Goal: Navigation & Orientation: Find specific page/section

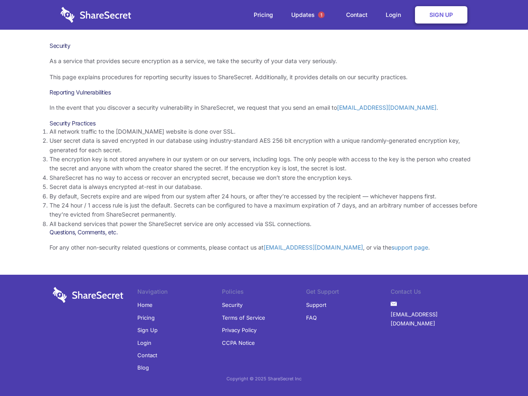
click at [264, 198] on li "By default, Secrets expire and are wiped from our system after 24 hours, or aft…" at bounding box center [264, 196] width 429 height 9
click at [322, 15] on span "1" at bounding box center [321, 15] width 7 height 7
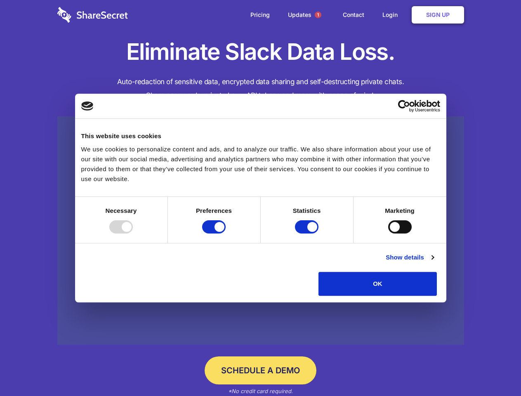
click at [133, 234] on div at bounding box center [121, 226] width 24 height 13
click at [226, 234] on input "Preferences" at bounding box center [214, 226] width 24 height 13
checkbox input "false"
click at [308, 234] on input "Statistics" at bounding box center [307, 226] width 24 height 13
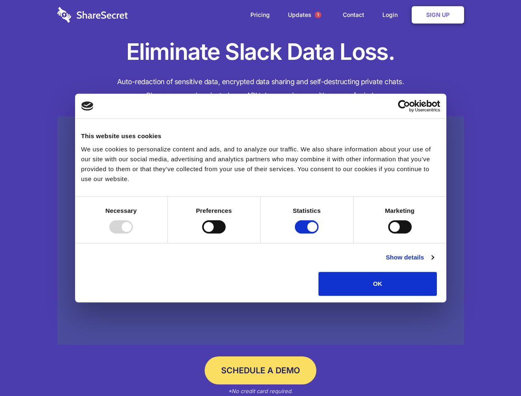
checkbox input "false"
click at [388, 234] on input "Marketing" at bounding box center [400, 226] width 24 height 13
checkbox input "true"
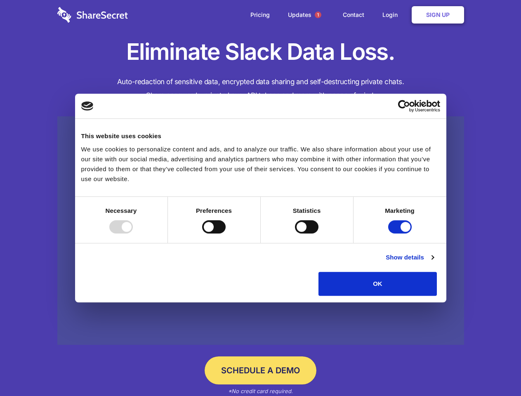
click at [434, 263] on link "Show details" at bounding box center [410, 258] width 48 height 10
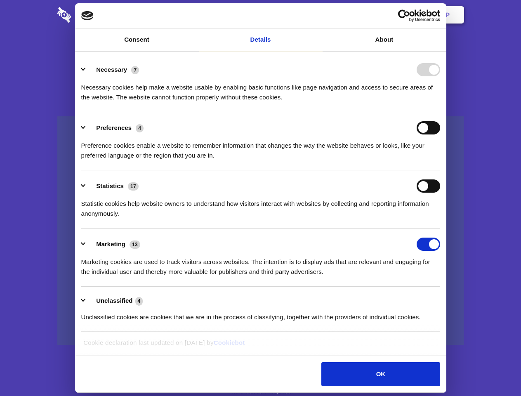
click at [441, 112] on li "Necessary 7 Necessary cookies help make a website usable by enabling basic func…" at bounding box center [260, 83] width 359 height 58
